Goal: Task Accomplishment & Management: Manage account settings

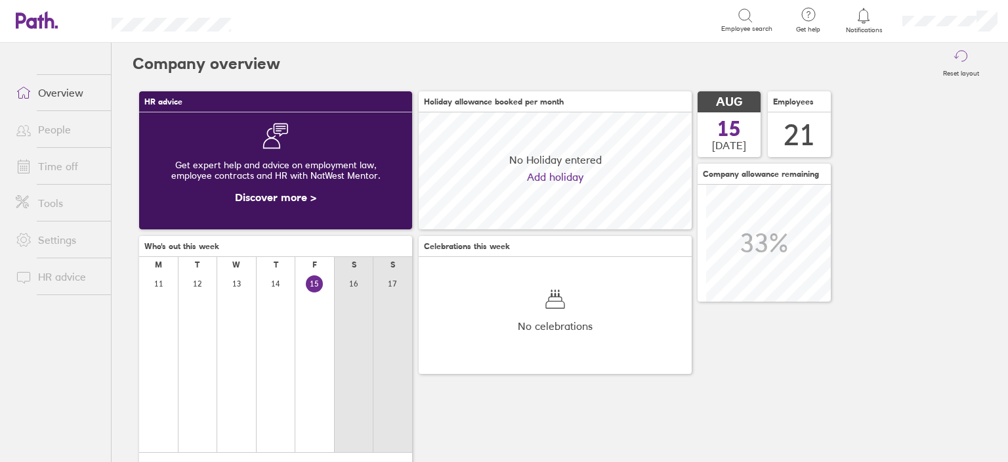
scroll to position [116, 273]
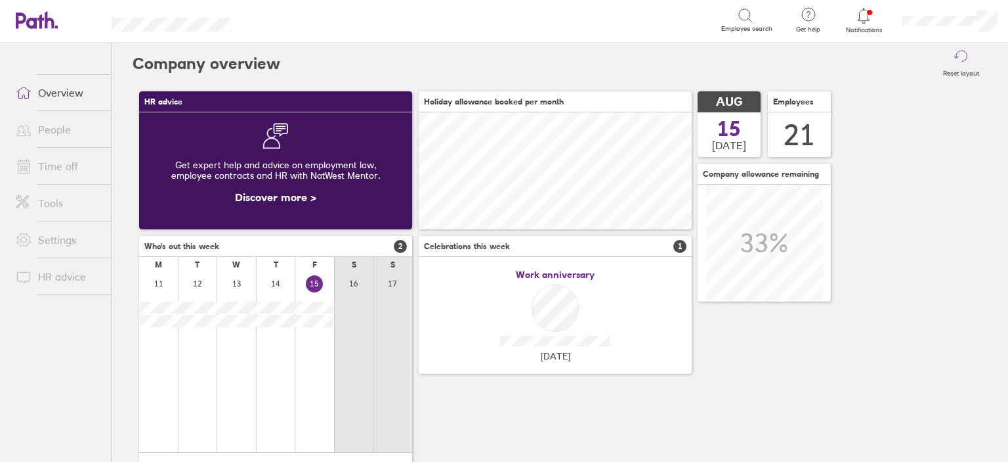
click at [59, 157] on link "Time off" at bounding box center [58, 166] width 106 height 26
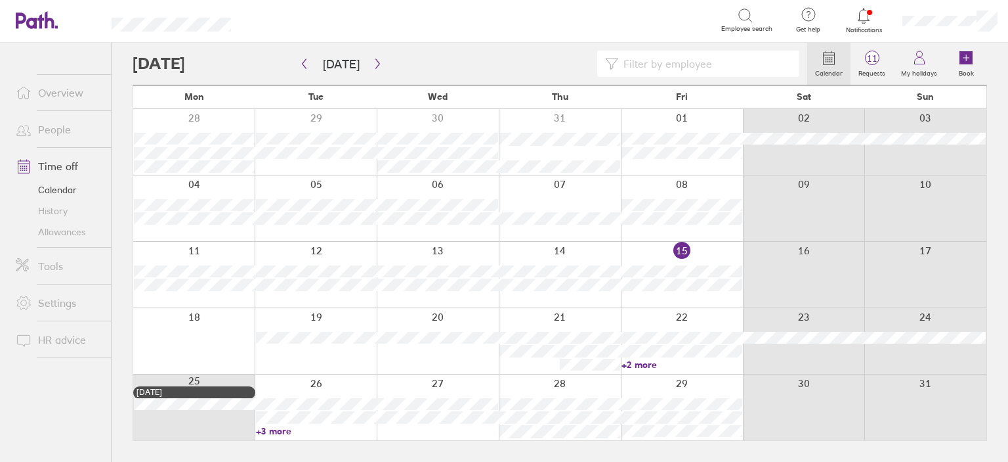
click at [587, 131] on div at bounding box center [560, 142] width 122 height 66
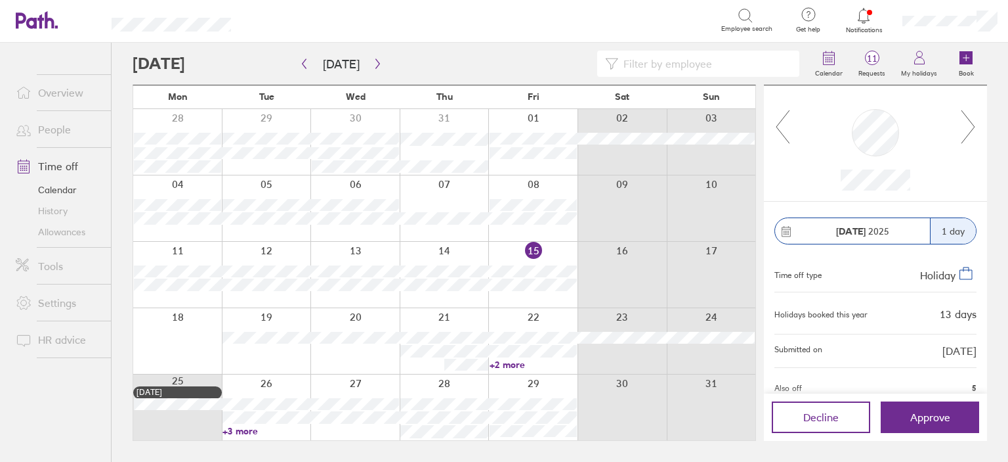
scroll to position [113, 0]
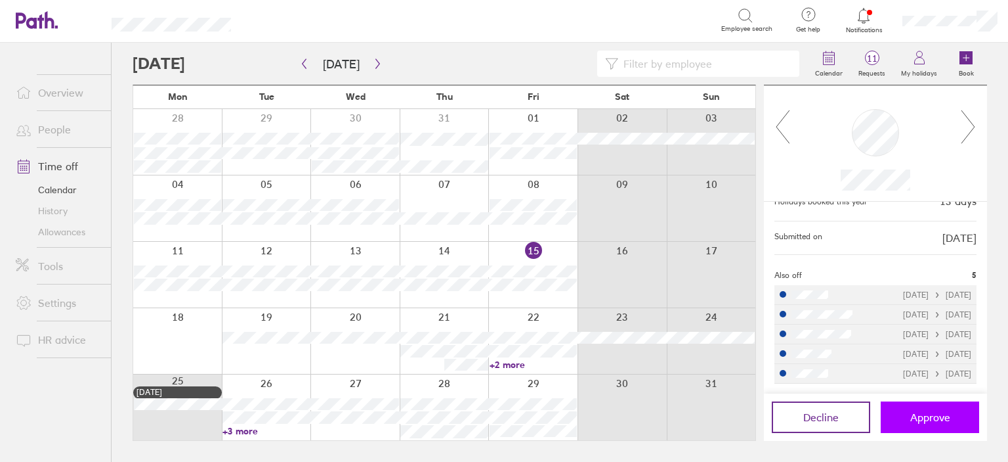
click at [930, 410] on button "Approve" at bounding box center [930, 417] width 98 height 32
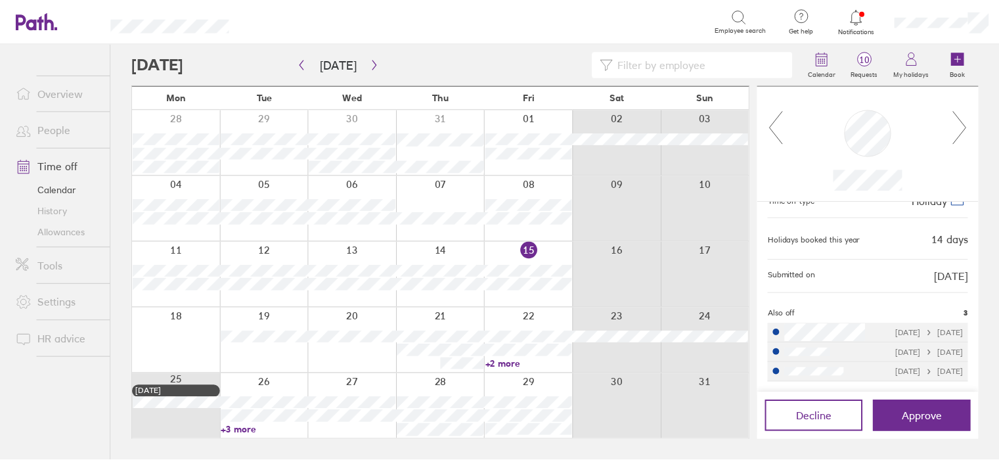
scroll to position [74, 0]
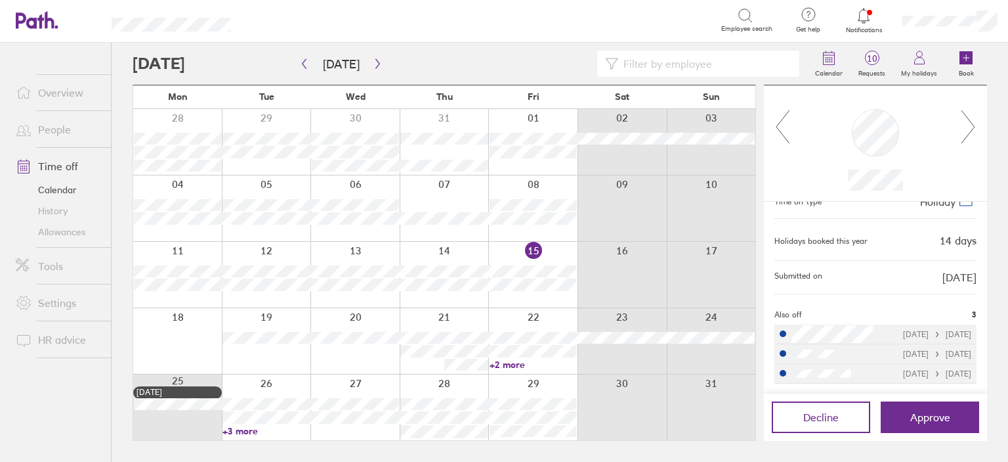
click at [506, 360] on link "+2 more" at bounding box center [533, 364] width 87 height 12
click at [643, 453] on main "[DATE] [DATE] Mon Tue Wed Thu Fri Sat Sun 28 29 30 31 01 02 03 04 05 06 07 08 0…" at bounding box center [560, 252] width 855 height 419
click at [247, 429] on link "+3 more" at bounding box center [266, 431] width 87 height 12
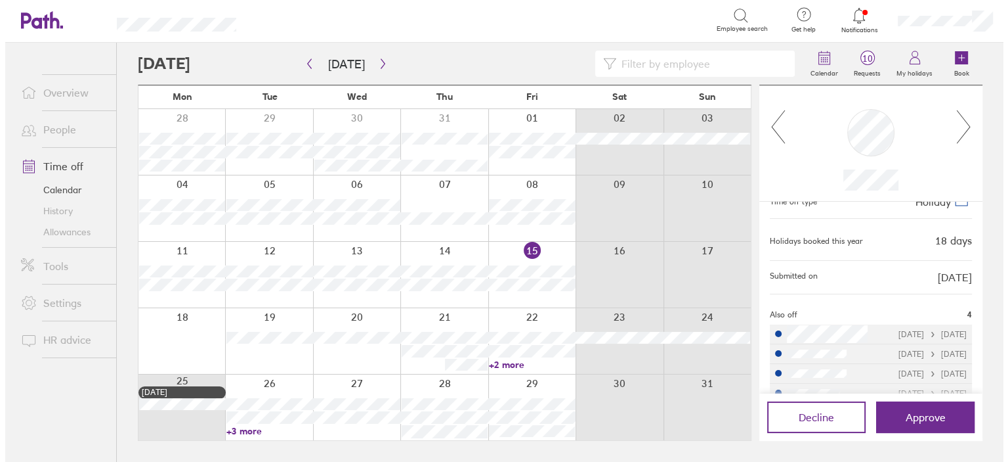
scroll to position [104, 0]
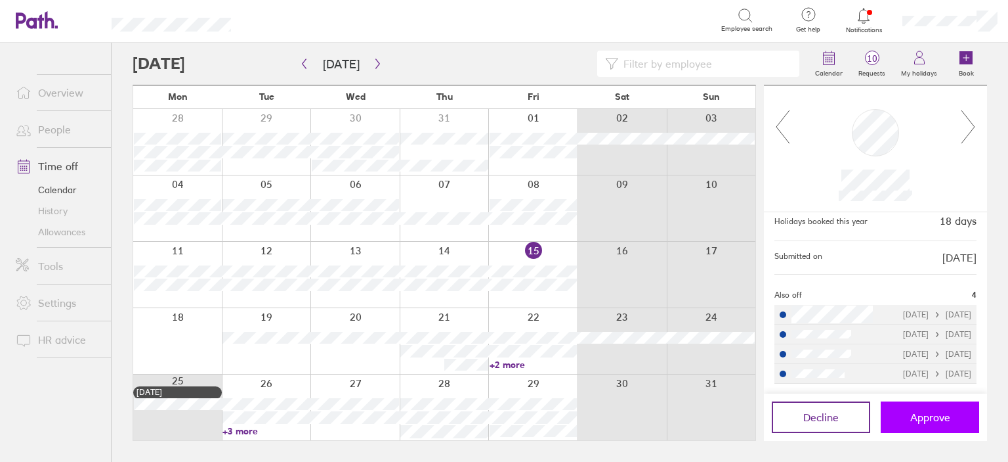
click at [915, 423] on button "Approve" at bounding box center [930, 417] width 98 height 32
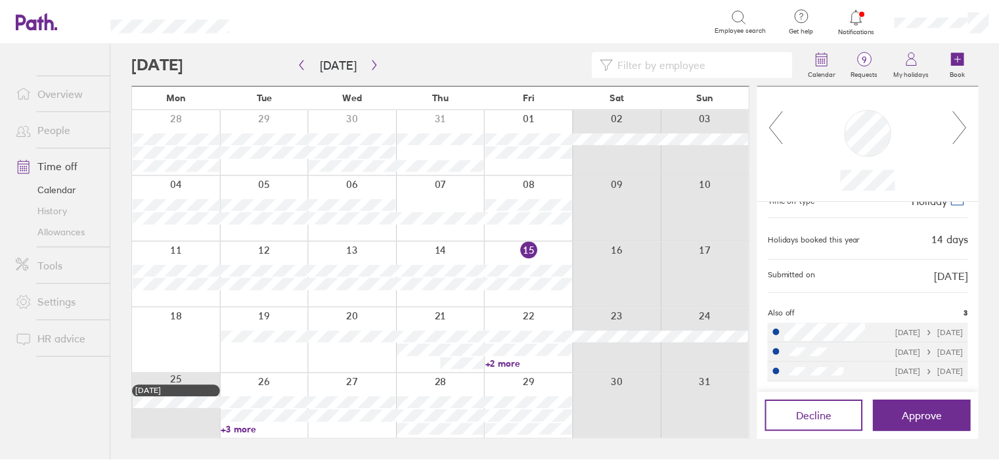
scroll to position [74, 0]
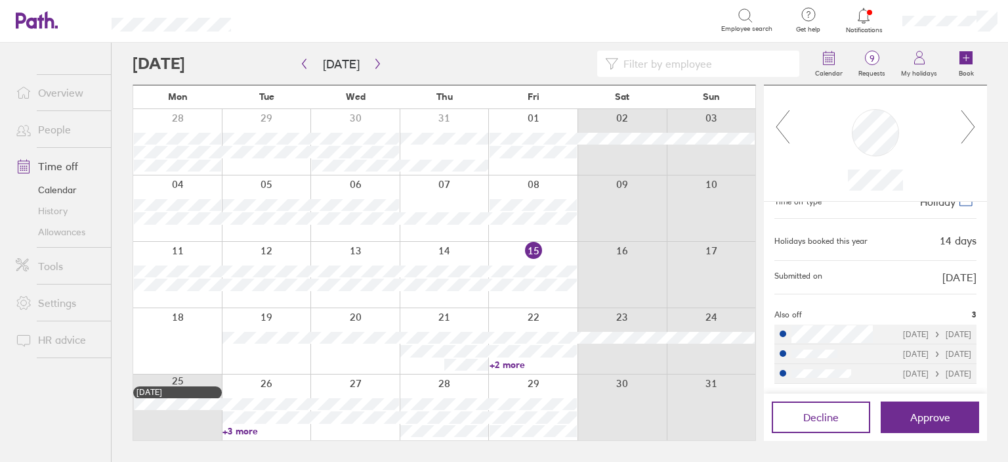
click at [245, 427] on link "+3 more" at bounding box center [266, 431] width 87 height 12
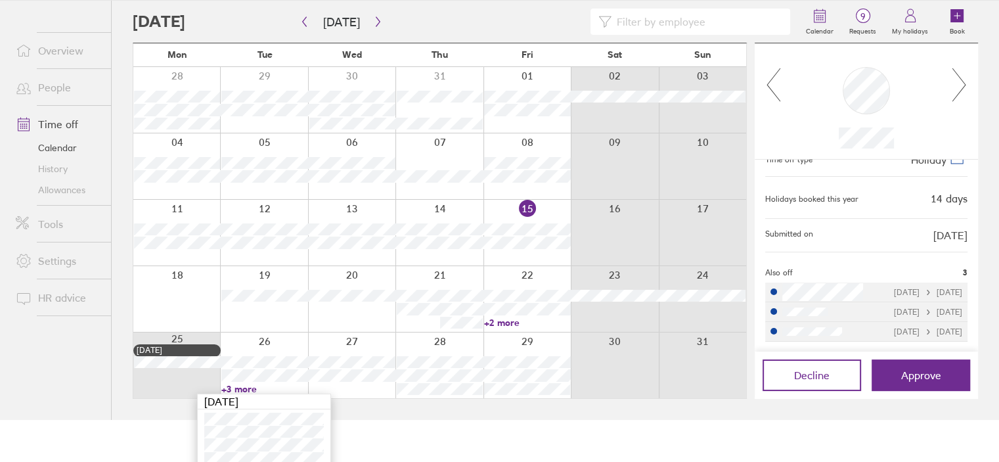
scroll to position [65, 0]
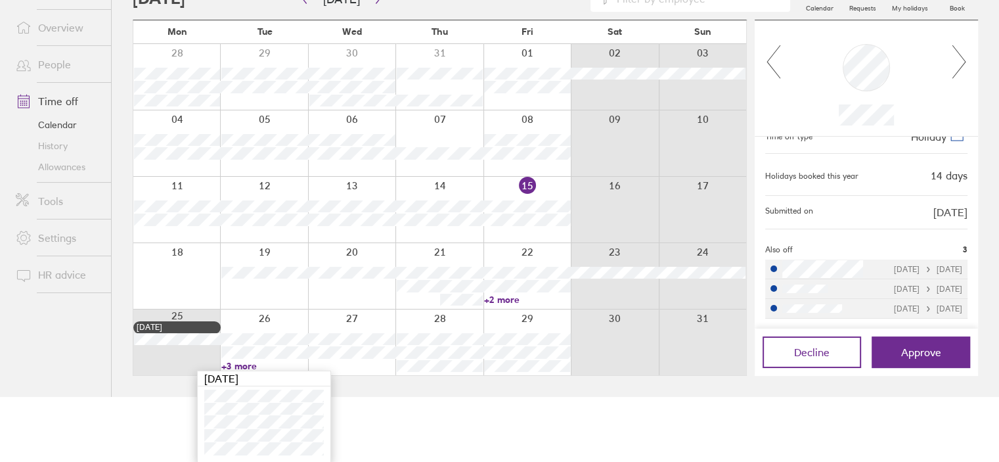
click at [512, 301] on link "+2 more" at bounding box center [527, 299] width 86 height 12
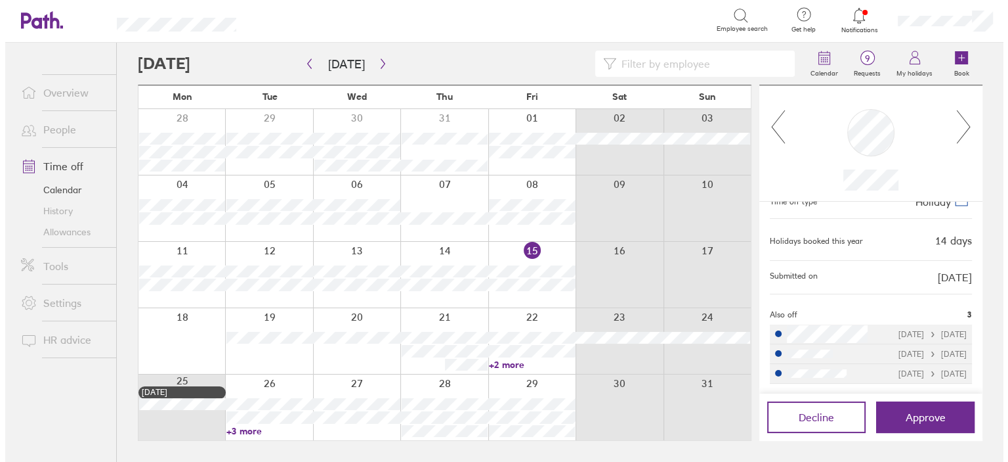
scroll to position [0, 0]
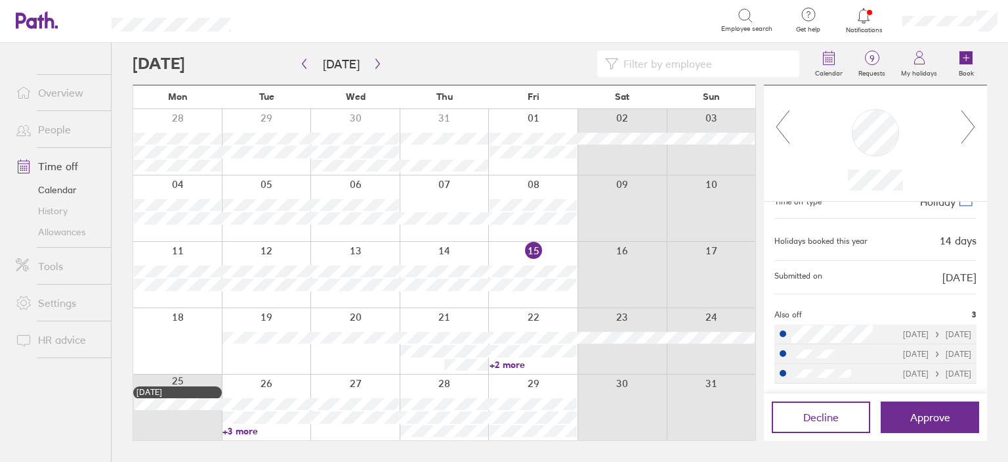
click at [524, 364] on link "+2 more" at bounding box center [533, 364] width 87 height 12
click at [423, 451] on main "[DATE] [DATE] Mon Tue Wed Thu Fri Sat Sun 28 29 30 31 01 02 03 04 05 06 07 08 0…" at bounding box center [560, 252] width 855 height 419
click at [976, 122] on icon at bounding box center [969, 126] width 16 height 35
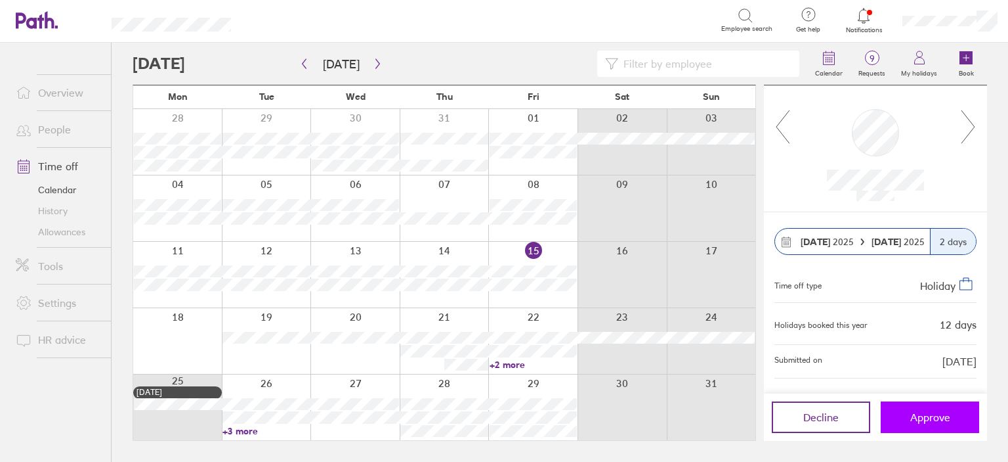
click at [934, 419] on span "Approve" at bounding box center [931, 417] width 40 height 12
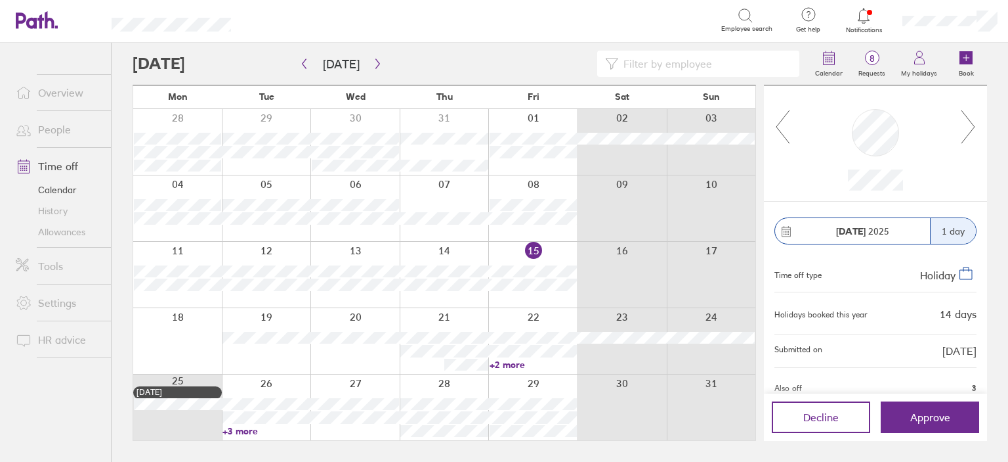
click at [976, 124] on icon at bounding box center [969, 126] width 16 height 35
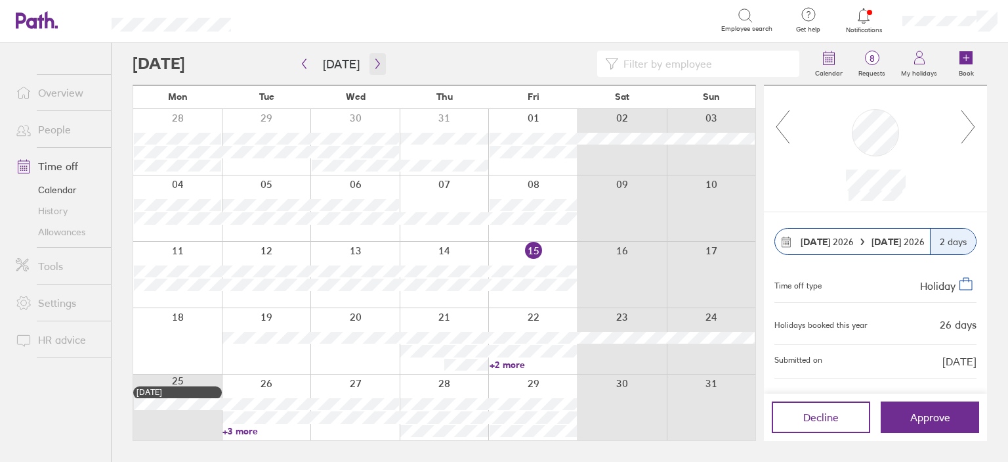
click at [370, 62] on button "button" at bounding box center [378, 64] width 16 height 22
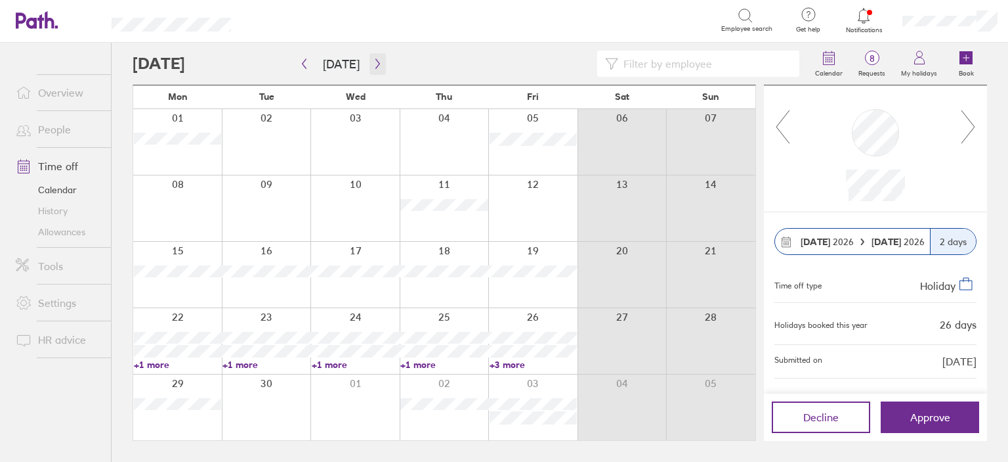
click at [376, 62] on icon "button" at bounding box center [378, 63] width 10 height 11
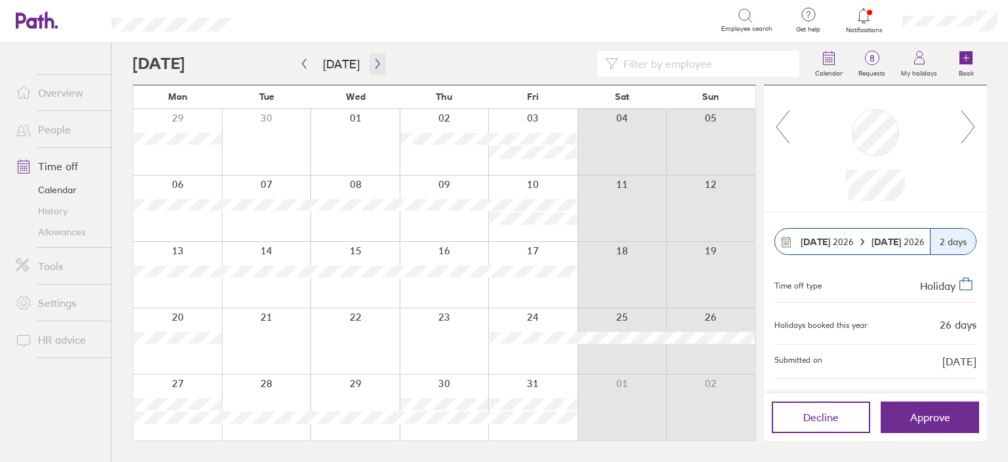
click at [376, 62] on icon "button" at bounding box center [378, 63] width 10 height 11
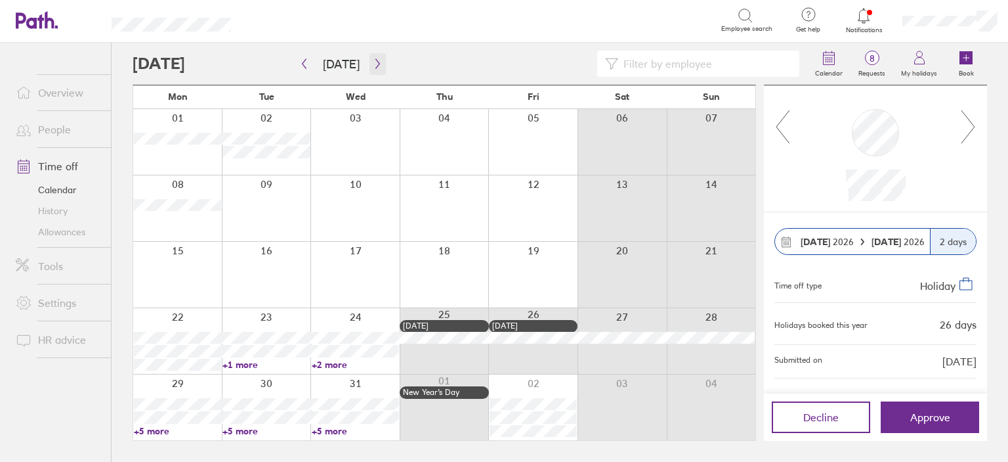
click at [372, 70] on button "button" at bounding box center [378, 64] width 16 height 22
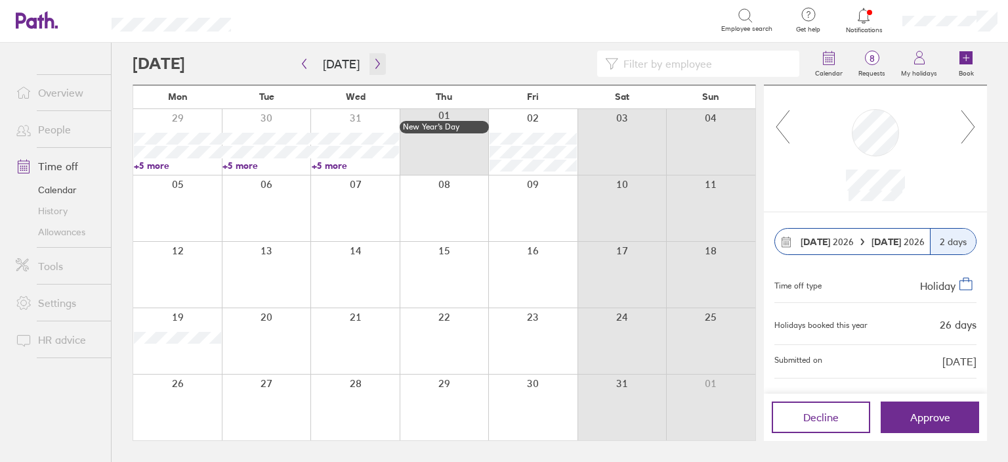
click at [374, 60] on icon "button" at bounding box center [378, 63] width 10 height 11
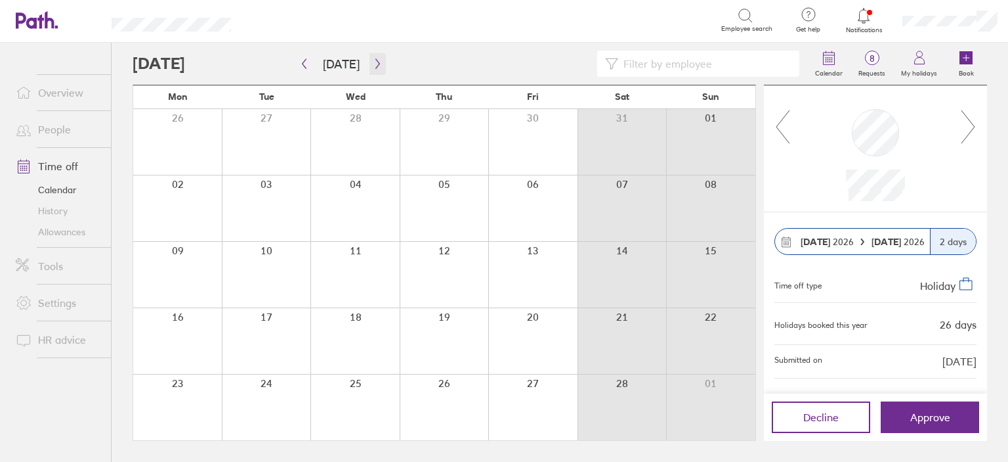
click at [374, 60] on icon "button" at bounding box center [378, 63] width 10 height 11
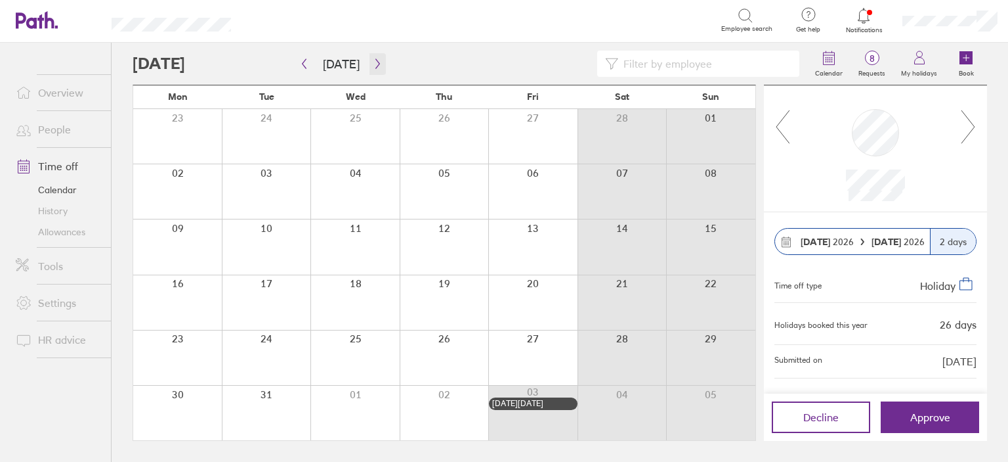
click at [374, 60] on icon "button" at bounding box center [378, 63] width 10 height 11
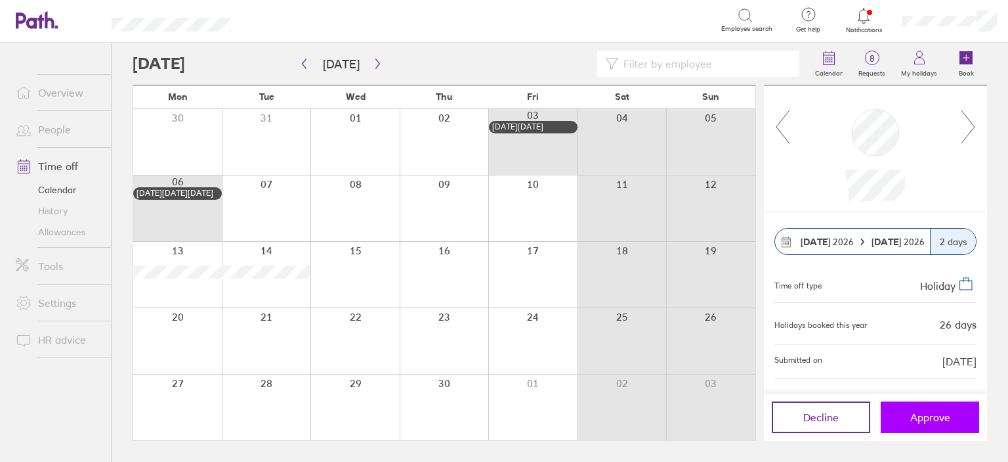
click at [941, 418] on span "Approve" at bounding box center [931, 417] width 40 height 12
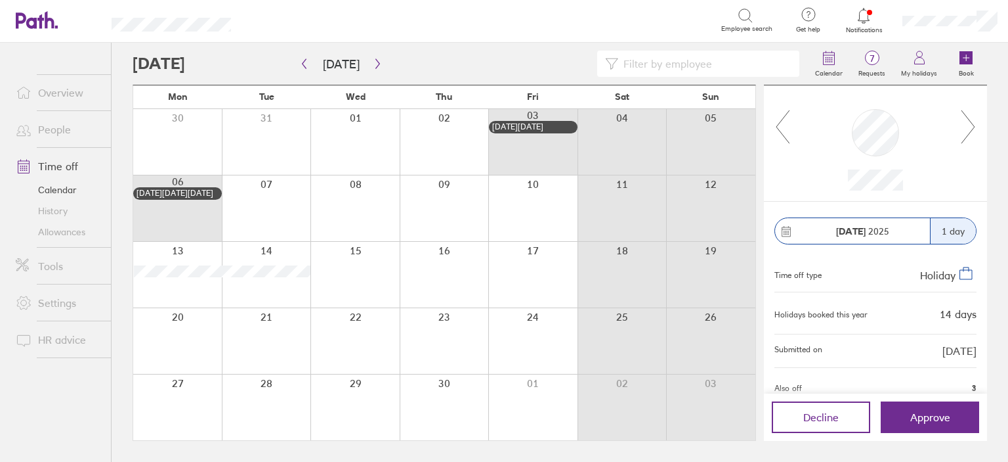
click at [964, 115] on icon at bounding box center [969, 126] width 16 height 35
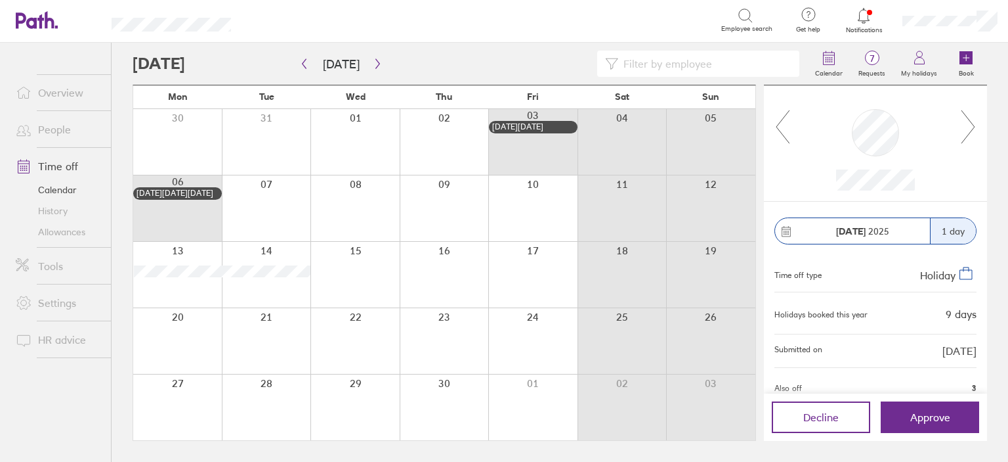
click at [964, 115] on icon at bounding box center [969, 126] width 16 height 35
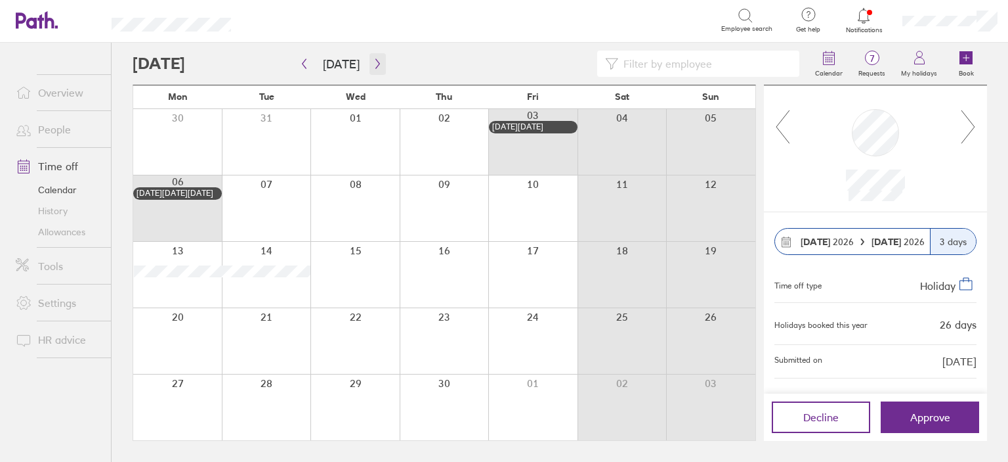
click at [376, 62] on icon "button" at bounding box center [378, 63] width 10 height 11
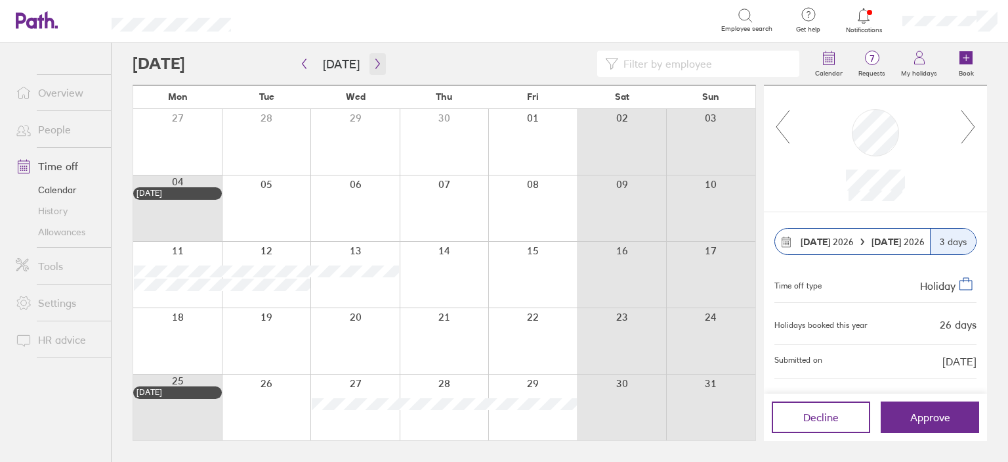
click at [376, 62] on icon "button" at bounding box center [378, 63] width 10 height 11
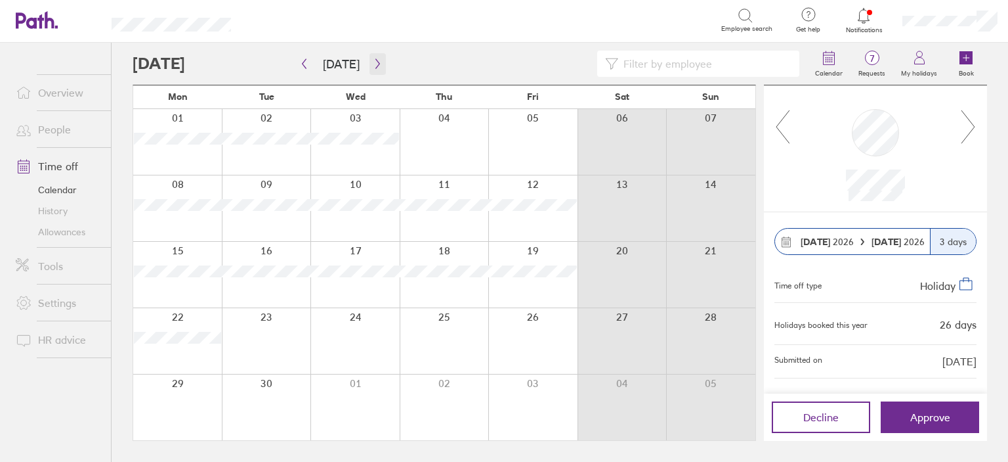
click at [376, 62] on icon "button" at bounding box center [378, 63] width 10 height 11
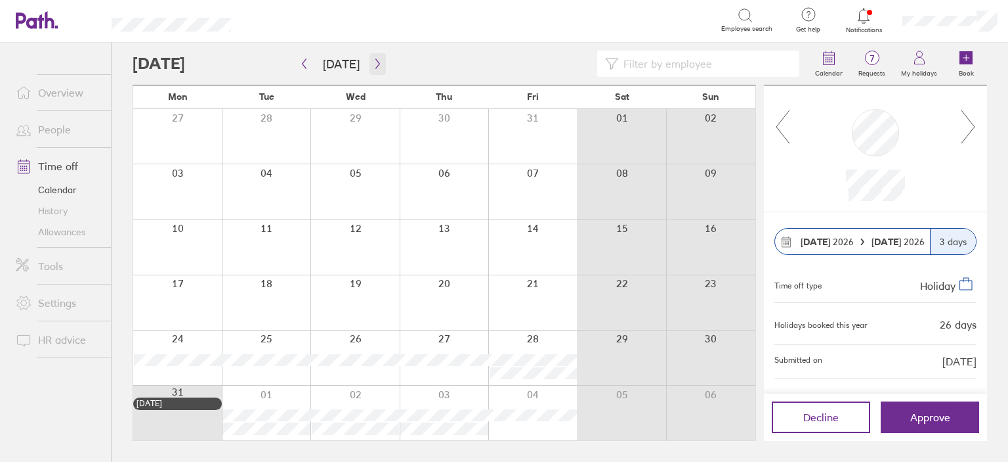
click at [376, 62] on icon "button" at bounding box center [378, 63] width 10 height 11
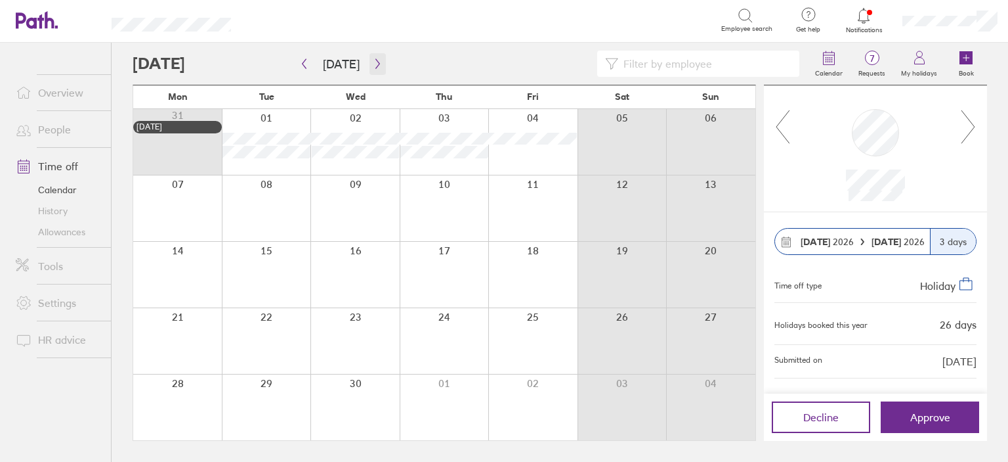
click at [376, 62] on icon "button" at bounding box center [378, 63] width 10 height 11
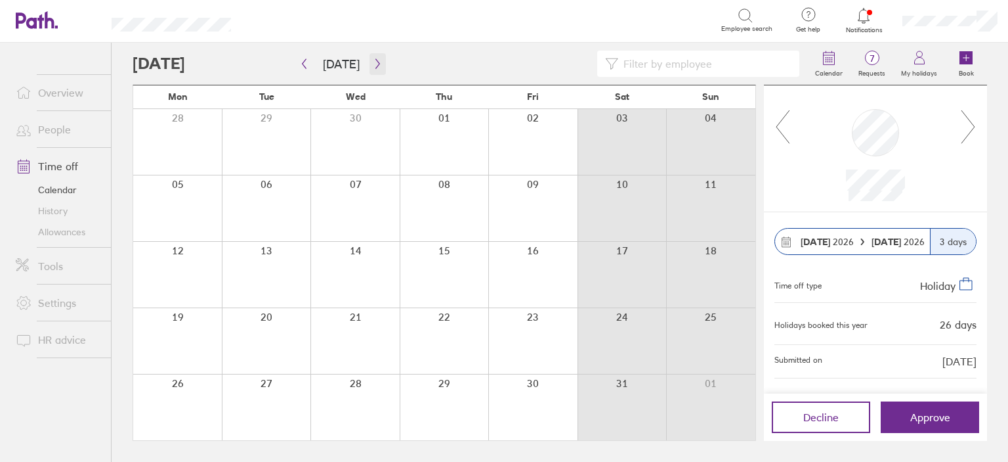
click at [376, 62] on icon "button" at bounding box center [378, 63] width 10 height 11
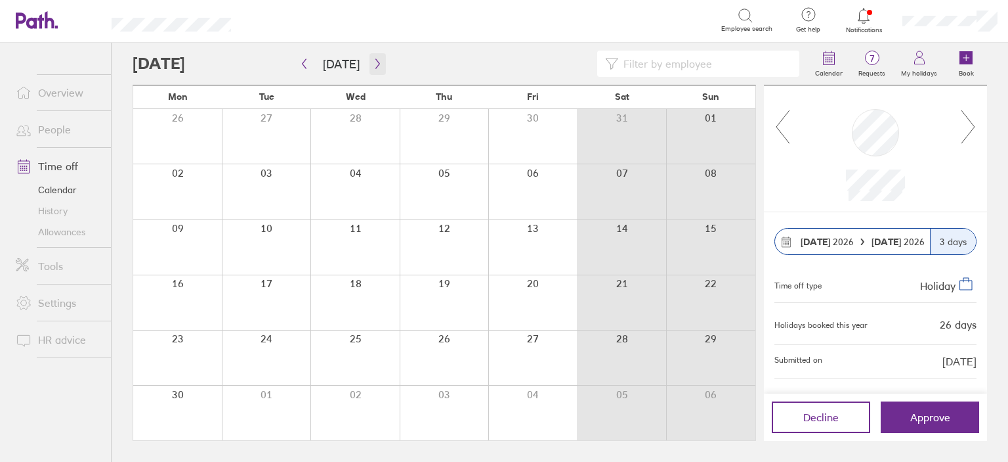
click at [376, 62] on icon "button" at bounding box center [378, 63] width 10 height 11
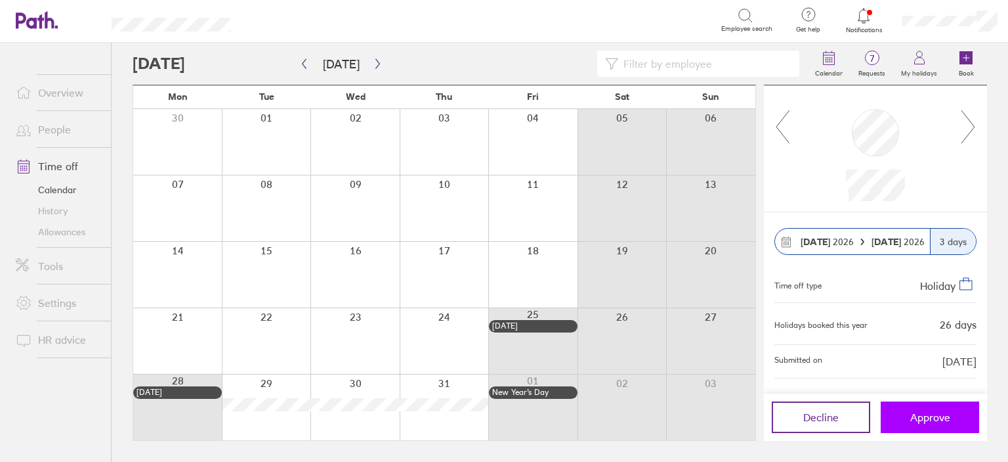
click at [949, 412] on span "Approve" at bounding box center [931, 417] width 40 height 12
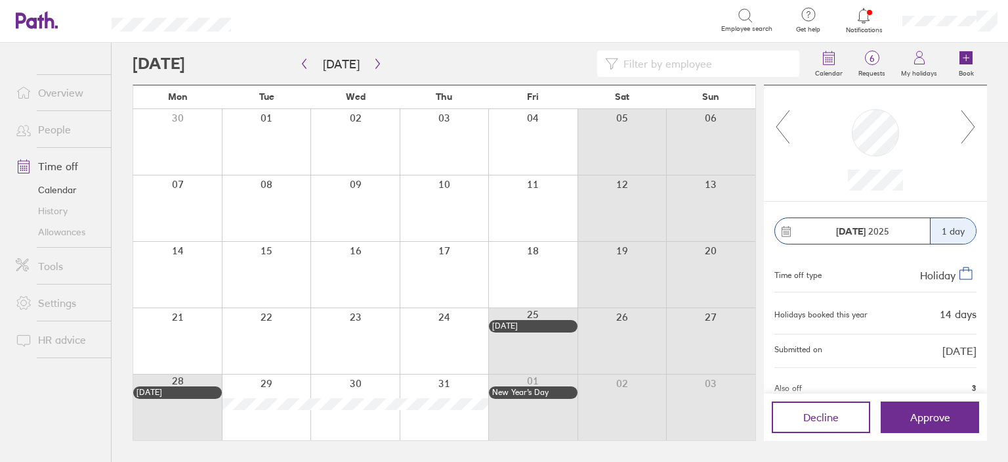
click at [974, 126] on icon at bounding box center [968, 126] width 13 height 33
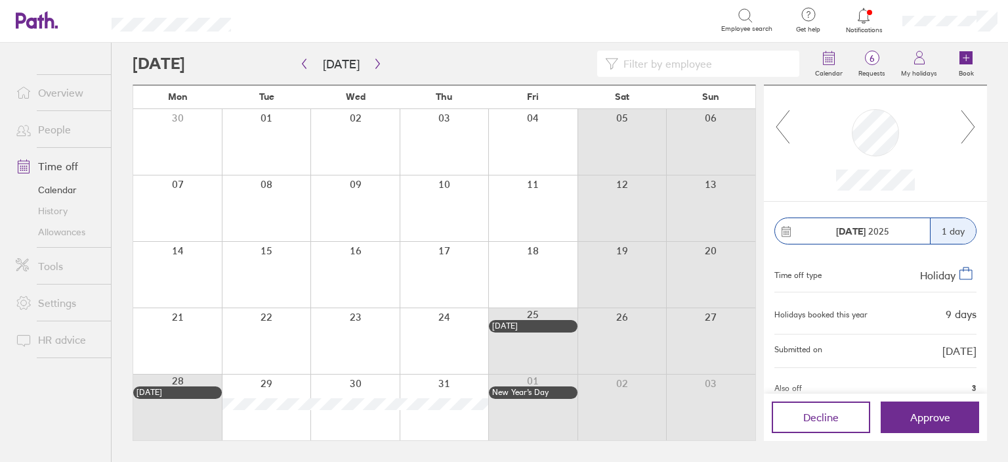
click at [974, 126] on icon at bounding box center [968, 126] width 13 height 33
